Goal: Task Accomplishment & Management: Use online tool/utility

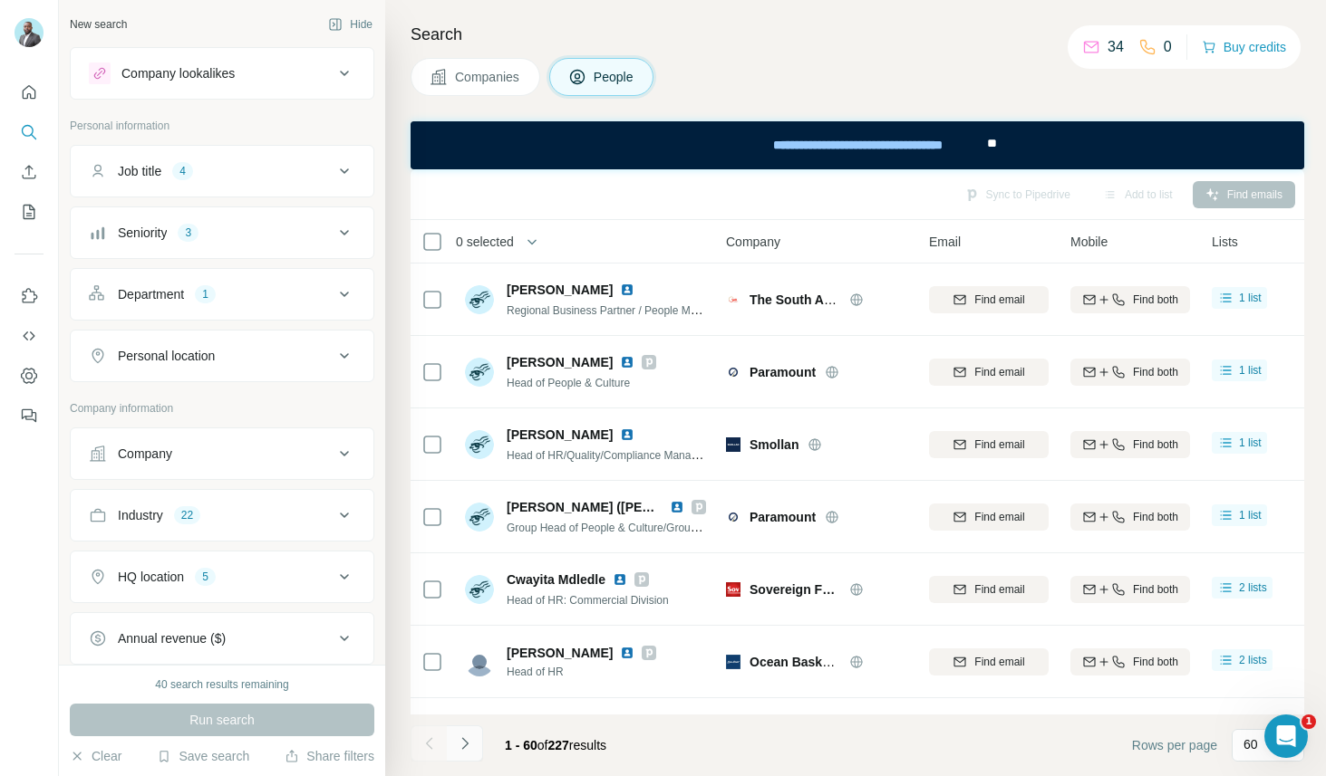
click at [469, 745] on icon "Navigate to next page" at bounding box center [465, 744] width 18 height 18
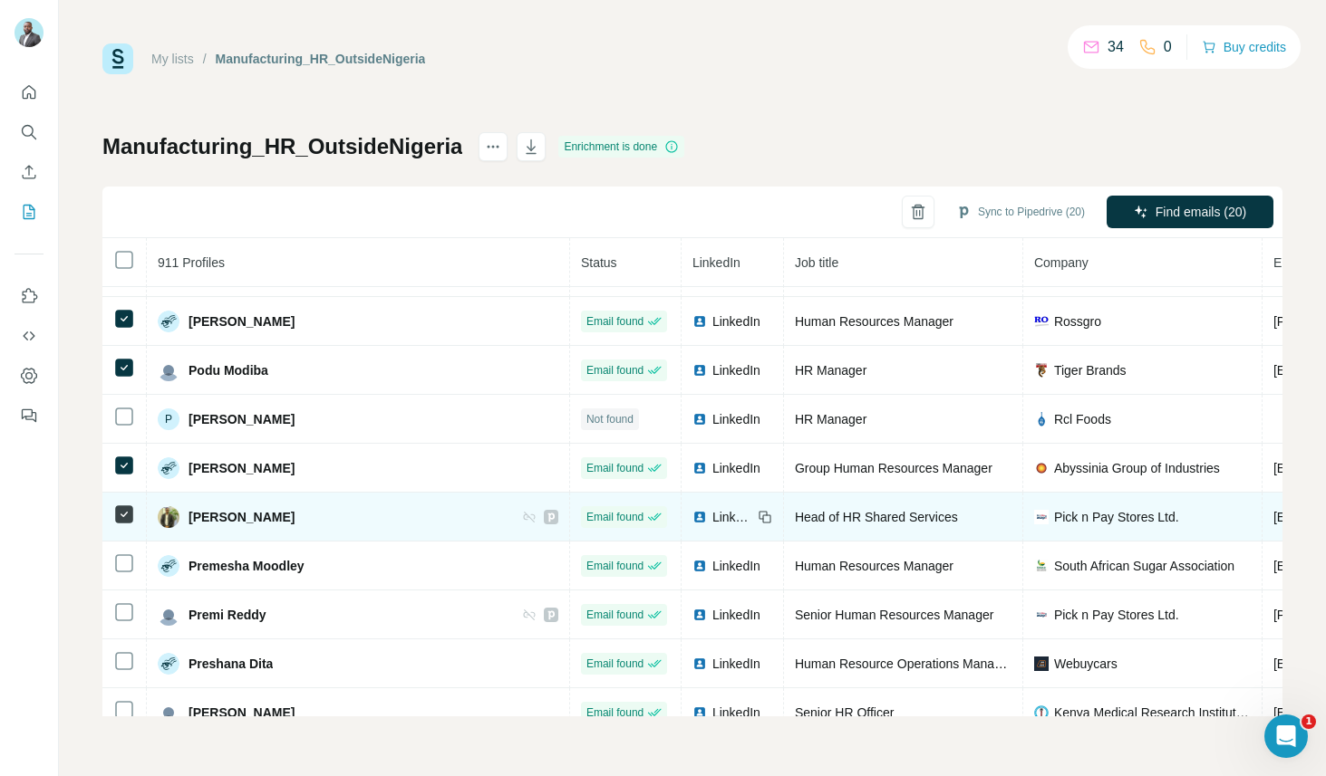
scroll to position [33620, 0]
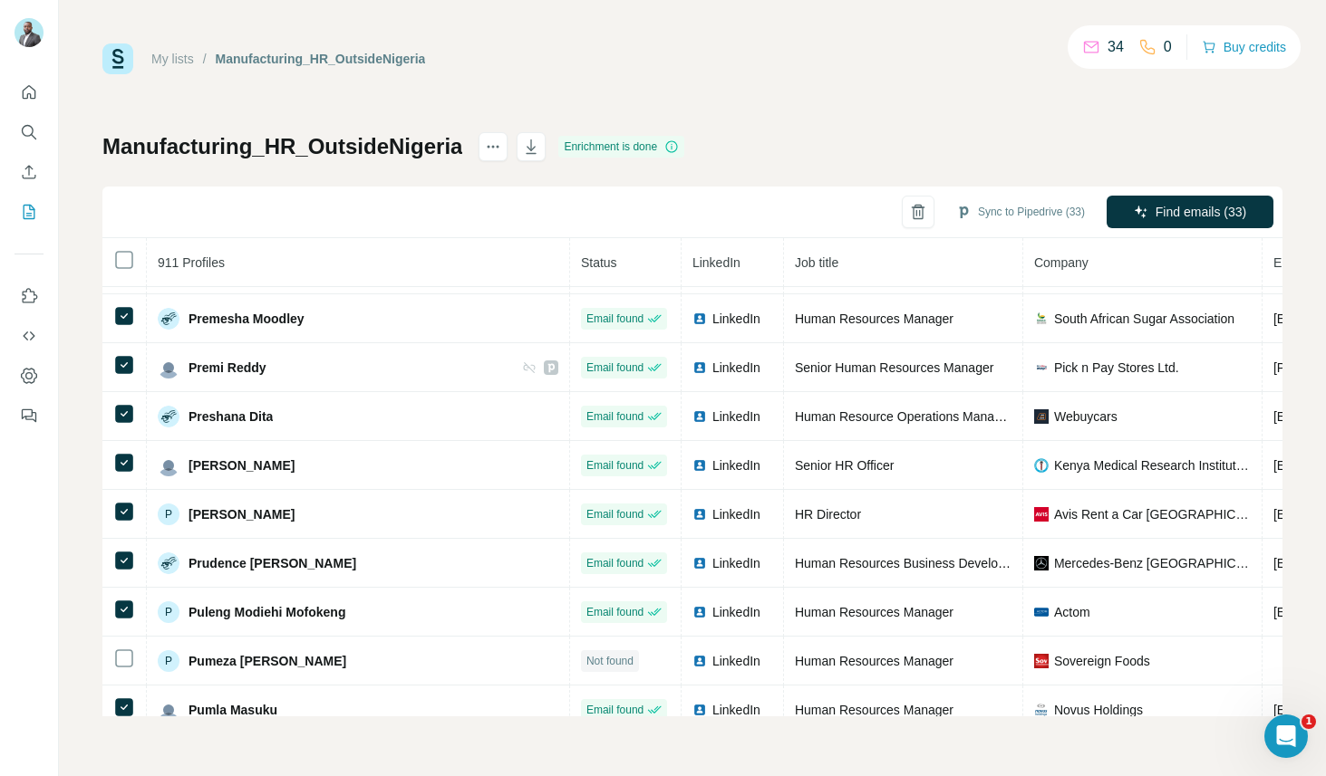
scroll to position [33666, 0]
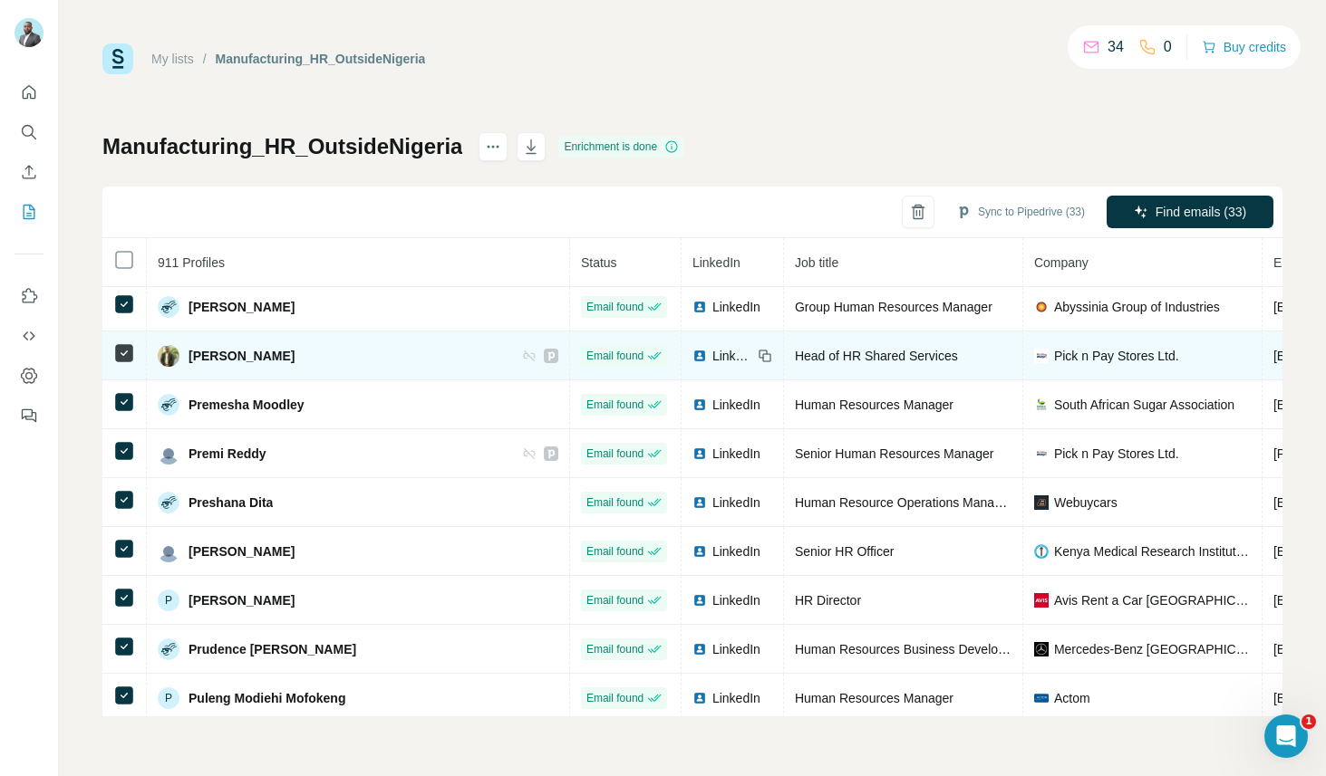
click at [129, 341] on td at bounding box center [124, 356] width 44 height 49
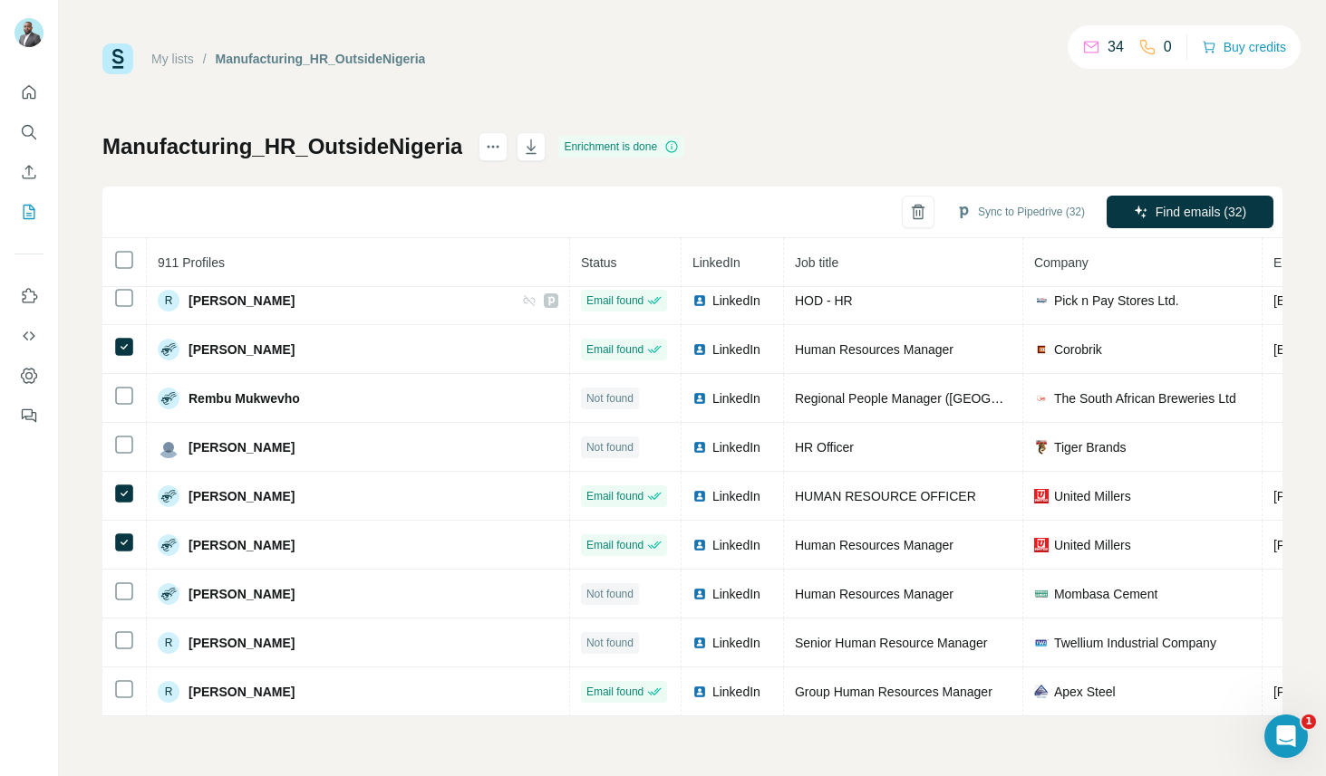
scroll to position [34966, 0]
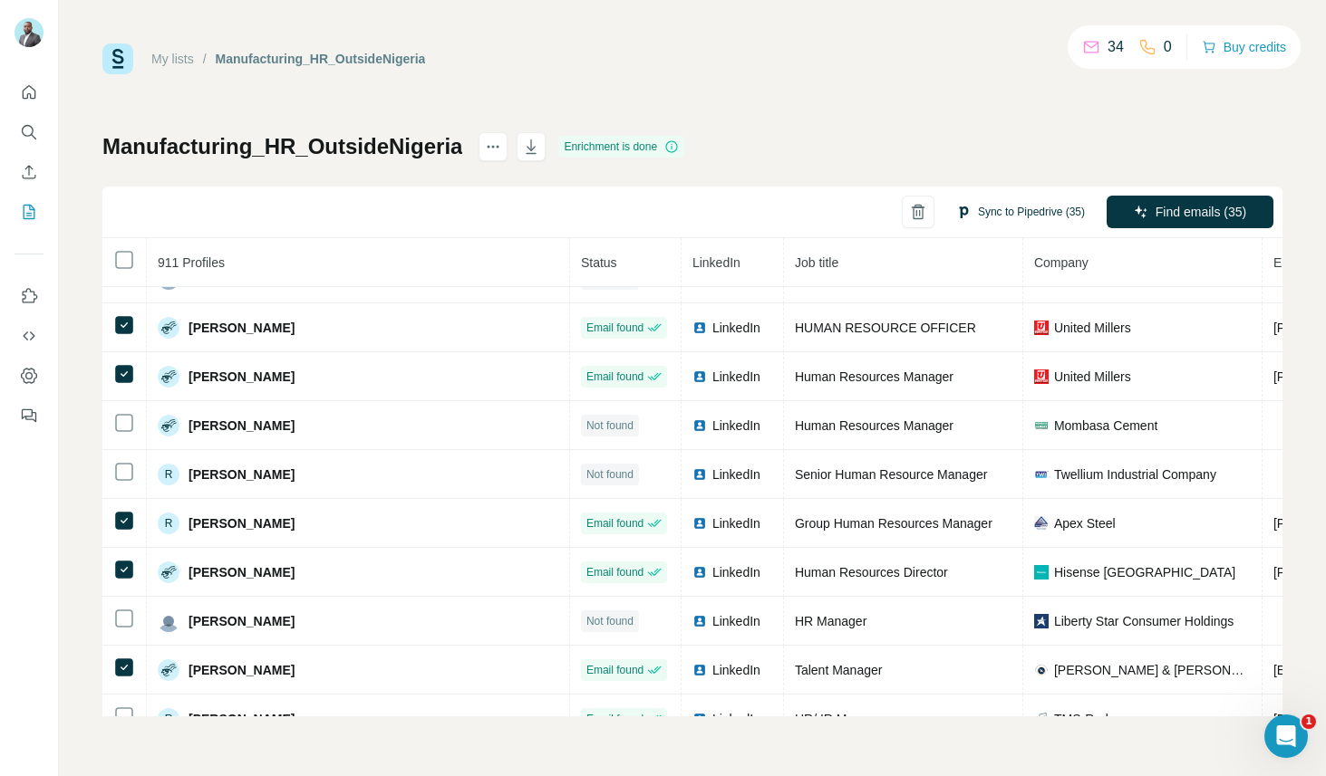
click at [1003, 211] on button "Sync to Pipedrive (35)" at bounding box center [1020, 211] width 154 height 27
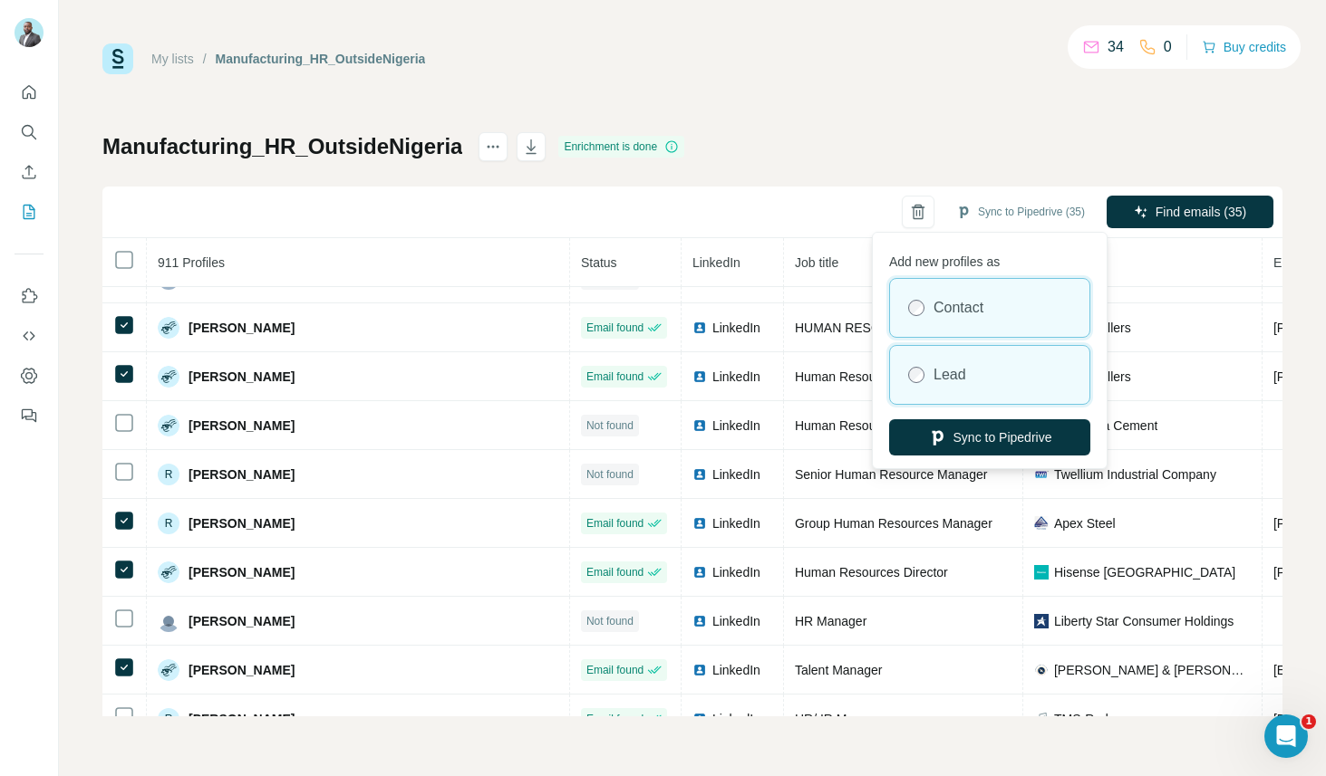
click at [979, 378] on div "Lead" at bounding box center [989, 375] width 199 height 58
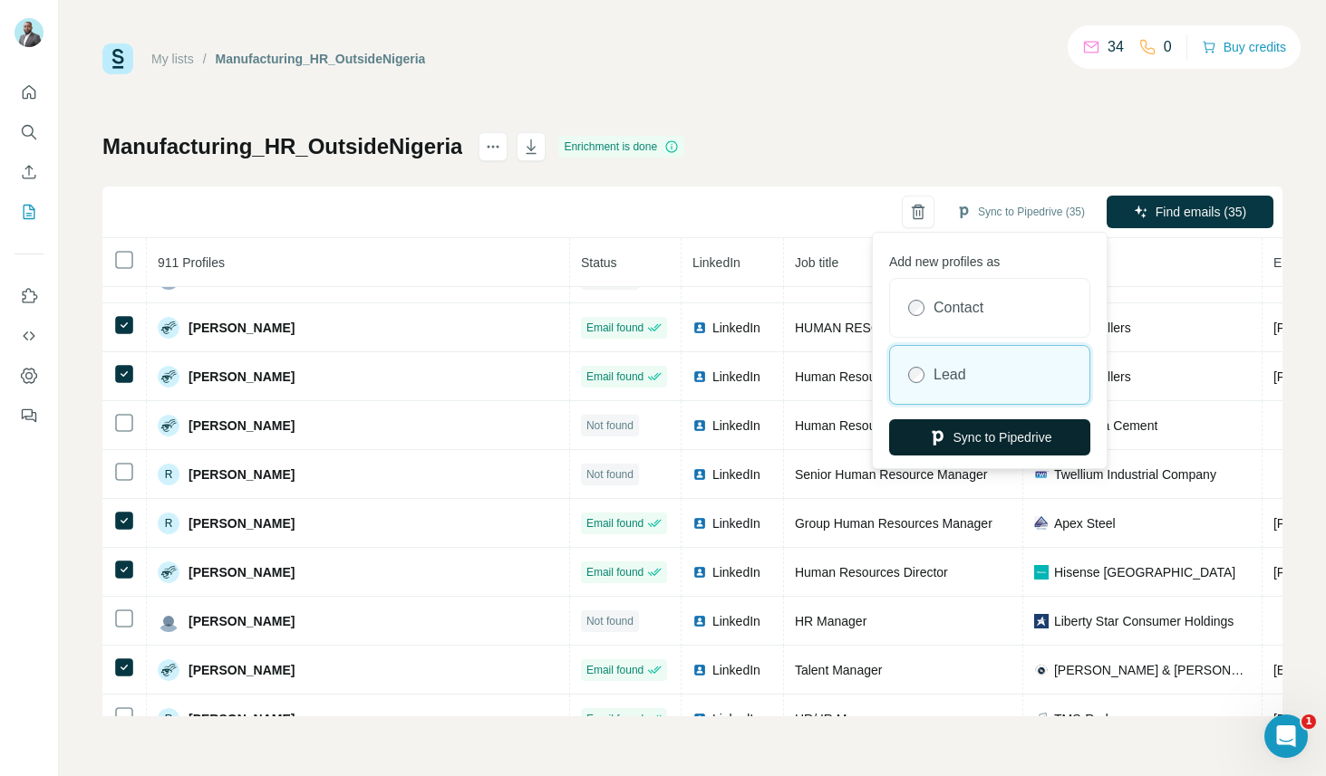
click at [992, 440] on button "Sync to Pipedrive" at bounding box center [989, 437] width 201 height 36
